Goal: Check status: Check status

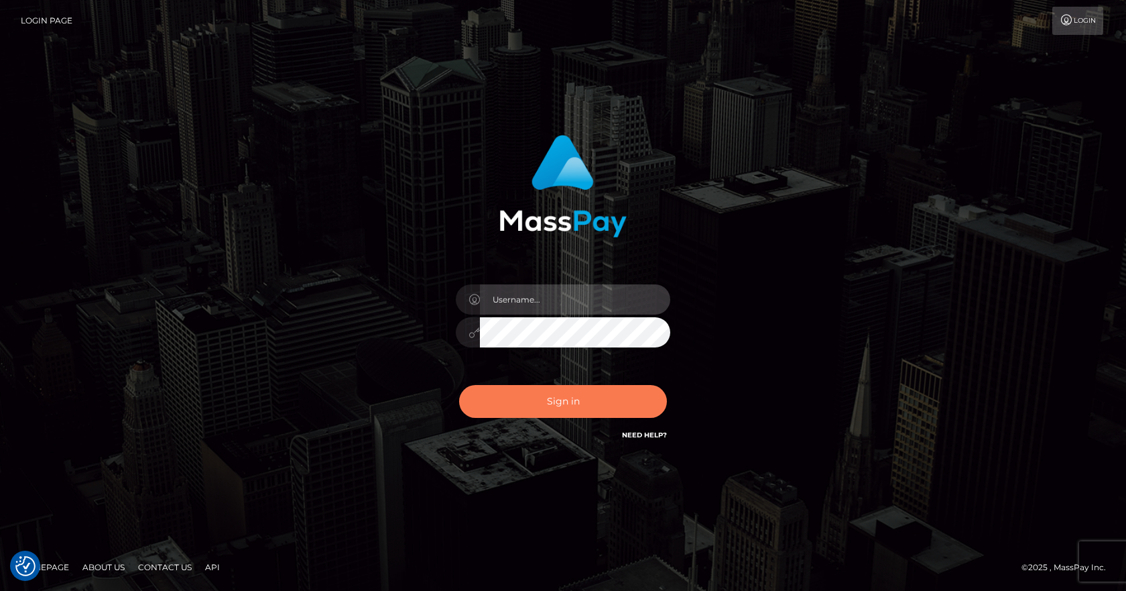
type input "[PERSON_NAME]"
click at [574, 391] on button "Sign in" at bounding box center [563, 401] width 208 height 33
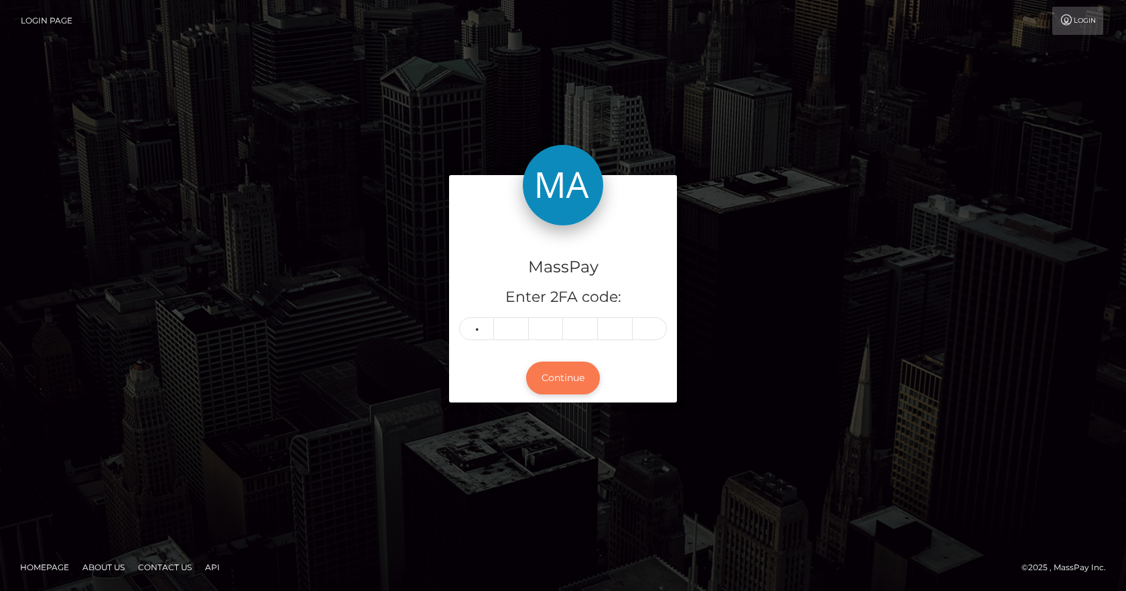
type input "6"
type input "3"
type input "7"
type input "6"
type input "5"
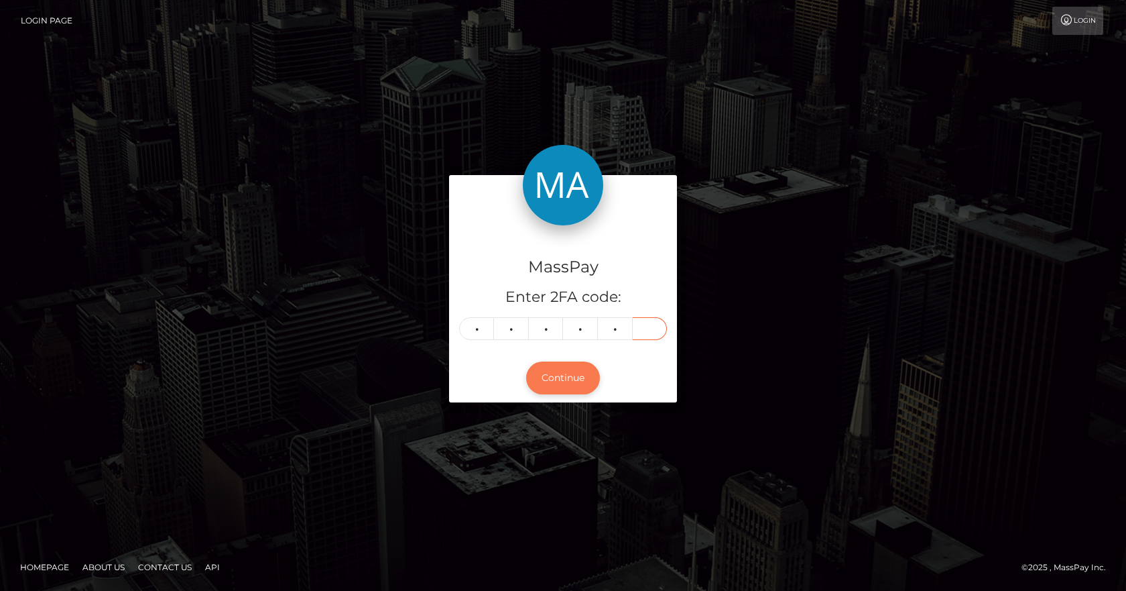
type input "5"
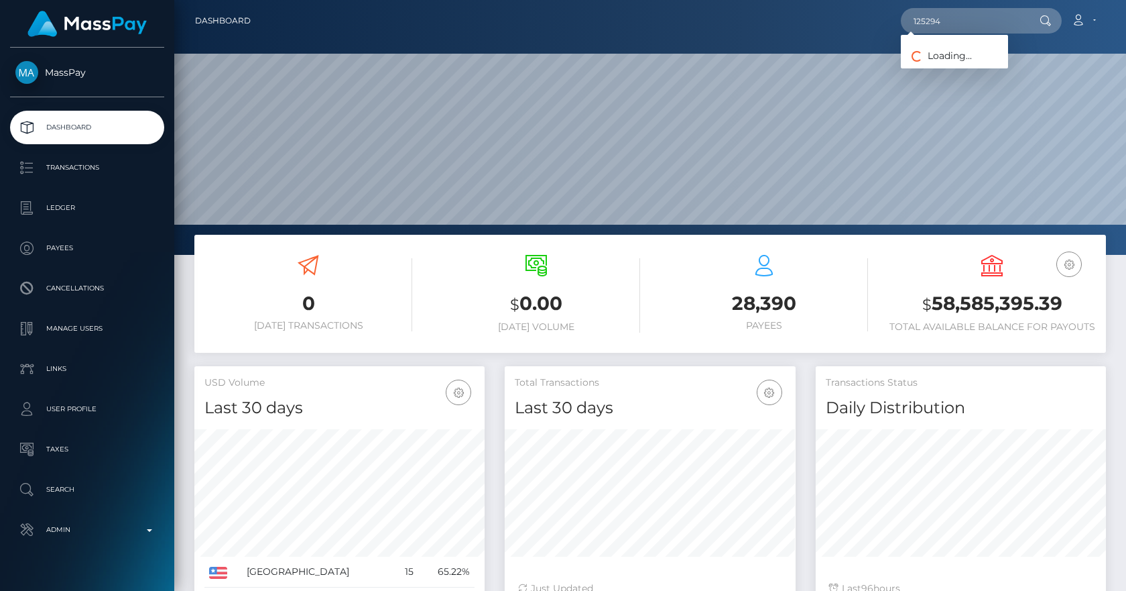
scroll to position [238, 291]
type input "125294"
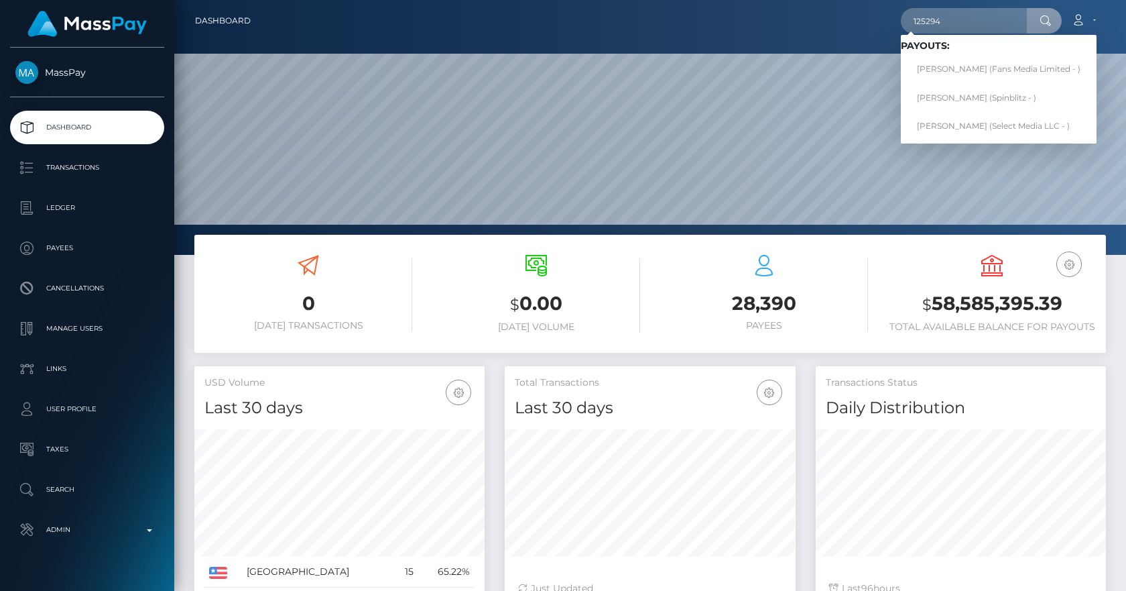
click at [699, 34] on div "125294 Loading... Loading... Payouts: Jordis Rodriguez (Fans Media Limited - ) …" at bounding box center [683, 21] width 844 height 28
